Goal: Check status: Check status

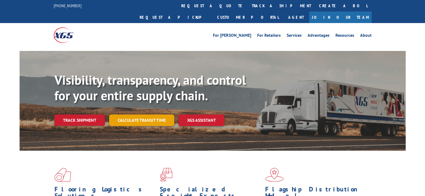
click at [133, 115] on link "Calculate transit time" at bounding box center [141, 121] width 65 height 12
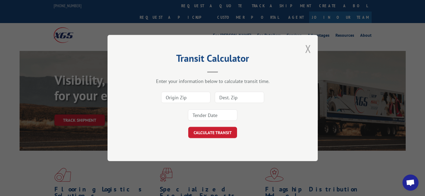
click at [308, 50] on button "Close modal" at bounding box center [308, 49] width 6 height 14
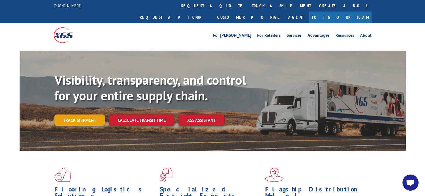
click at [83, 115] on link "Track shipment" at bounding box center [79, 120] width 50 height 11
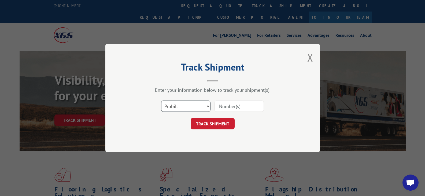
click at [201, 108] on select "Select category... Probill BOL PO" at bounding box center [185, 106] width 49 height 11
select select "bol"
click at [161, 101] on select "Select category... Probill BOL PO" at bounding box center [185, 106] width 49 height 11
click at [221, 108] on input at bounding box center [239, 106] width 49 height 11
type input "6100046869"
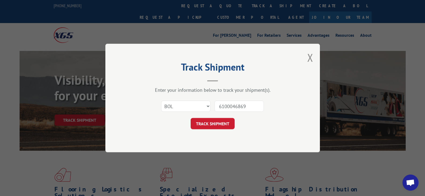
click button "TRACK SHIPMENT" at bounding box center [213, 123] width 44 height 11
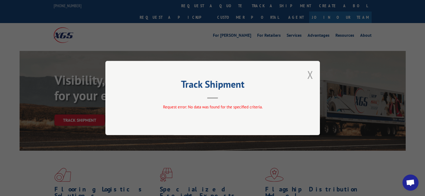
click at [311, 74] on button "Close modal" at bounding box center [310, 75] width 6 height 14
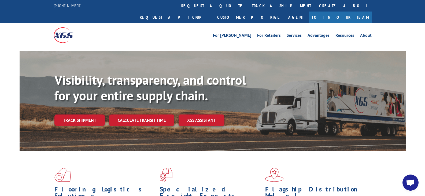
click at [87, 115] on link "Track shipment" at bounding box center [79, 120] width 50 height 11
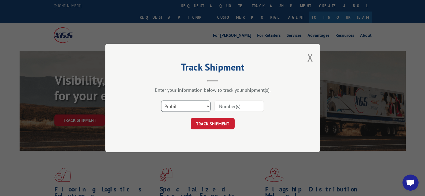
click at [199, 107] on select "Select category... Probill BOL PO" at bounding box center [185, 106] width 49 height 11
select select "bol"
click at [161, 101] on select "Select category... Probill BOL PO" at bounding box center [185, 106] width 49 height 11
click at [228, 108] on input at bounding box center [239, 106] width 49 height 11
drag, startPoint x: 226, startPoint y: 106, endPoint x: 229, endPoint y: 109, distance: 3.8
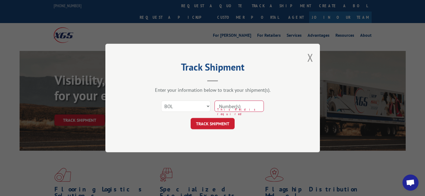
click at [226, 106] on input at bounding box center [239, 106] width 49 height 11
paste input "6100046869"
type input "6100046869"
click at [213, 122] on button "TRACK SHIPMENT" at bounding box center [213, 123] width 44 height 11
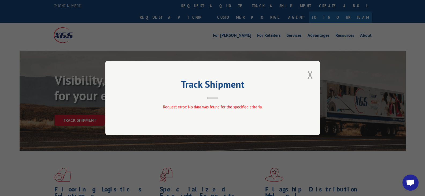
click at [312, 75] on button "Close modal" at bounding box center [310, 75] width 6 height 14
